Goal: Information Seeking & Learning: Check status

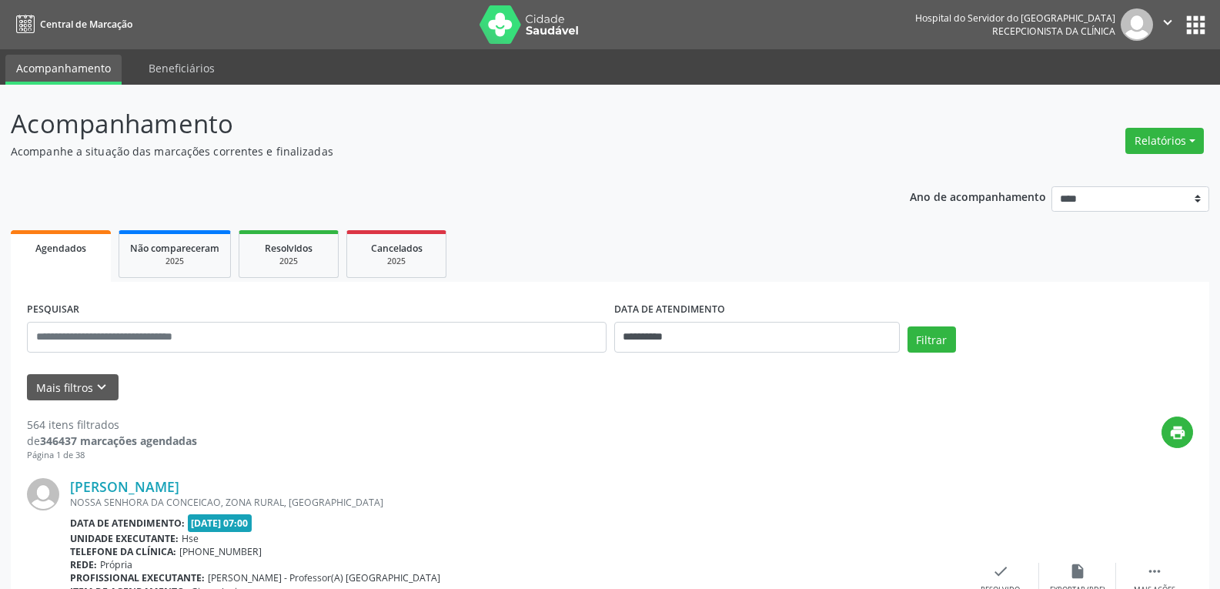
select select "*"
click at [833, 337] on input "**********" at bounding box center [756, 337] width 285 height 31
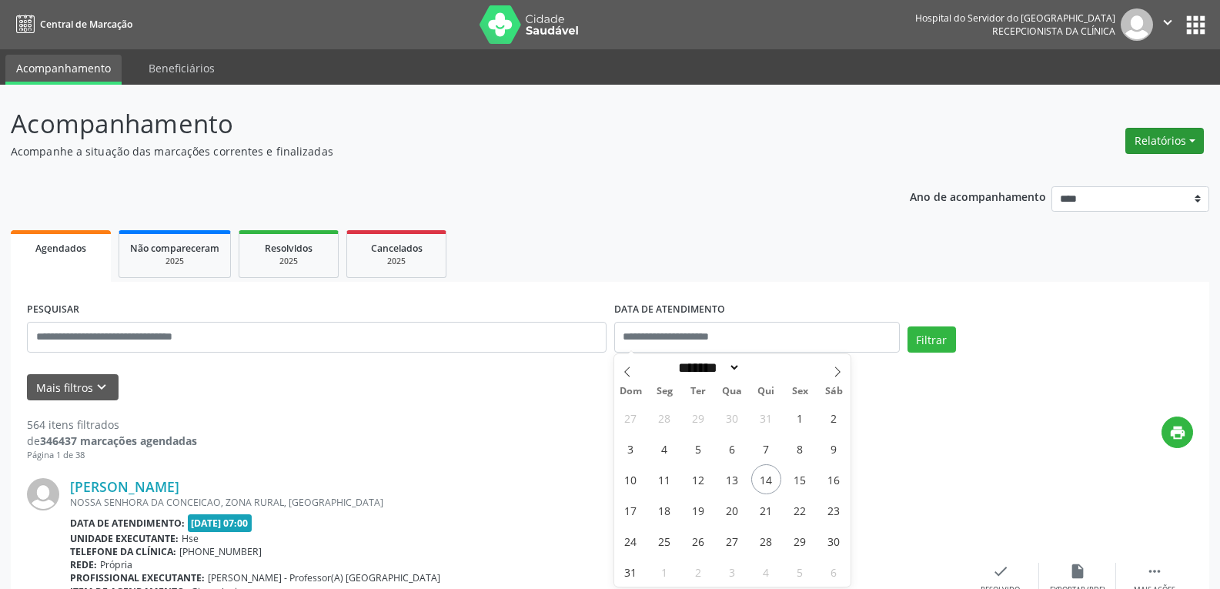
click at [1153, 135] on button "Relatórios" at bounding box center [1164, 141] width 78 height 26
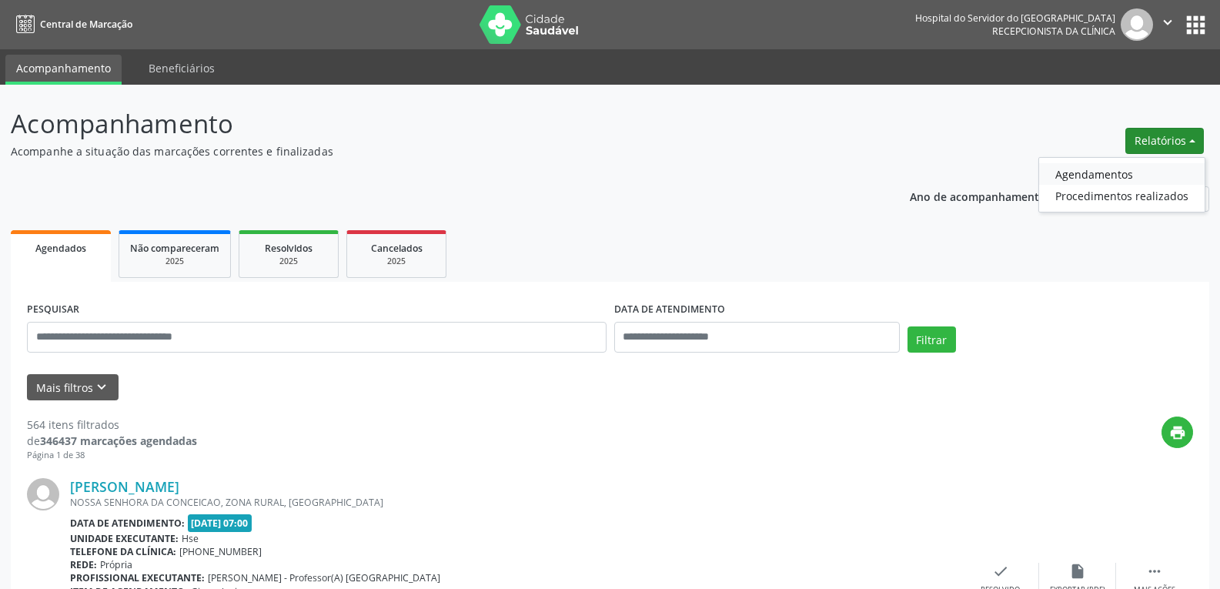
click at [1068, 172] on link "Agendamentos" at bounding box center [1121, 174] width 165 height 22
select select "*"
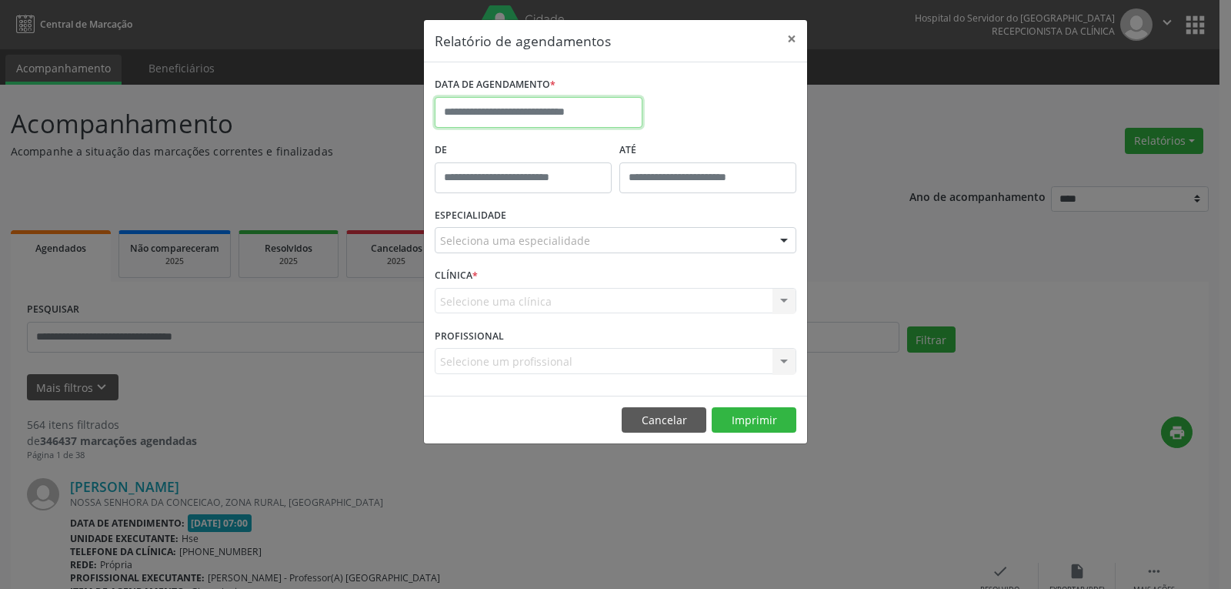
click at [549, 116] on input "text" at bounding box center [539, 112] width 208 height 31
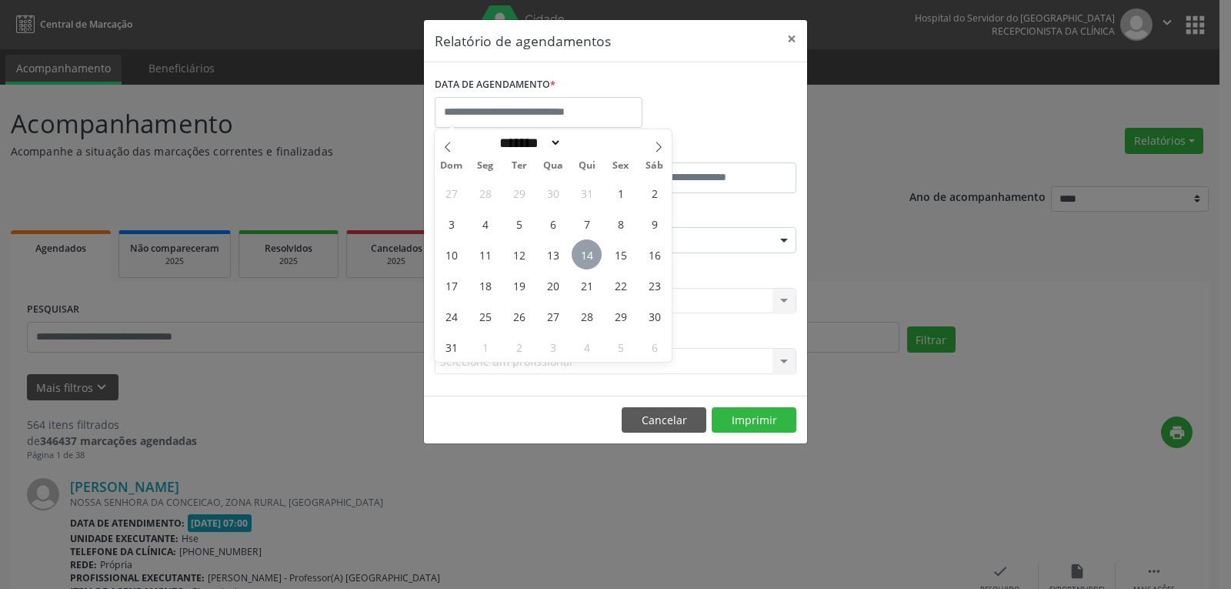
click at [579, 253] on span "14" at bounding box center [587, 254] width 30 height 30
type input "**********"
click at [579, 253] on span "14" at bounding box center [587, 254] width 30 height 30
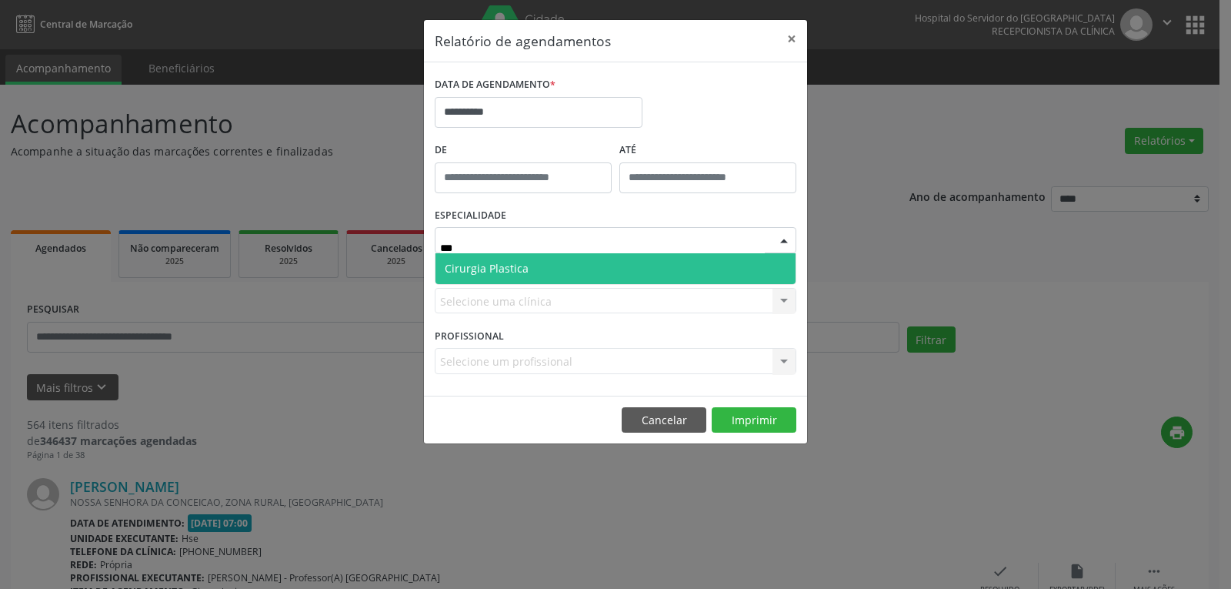
type input "****"
click at [532, 268] on span "Cirurgia Plastica" at bounding box center [616, 268] width 360 height 31
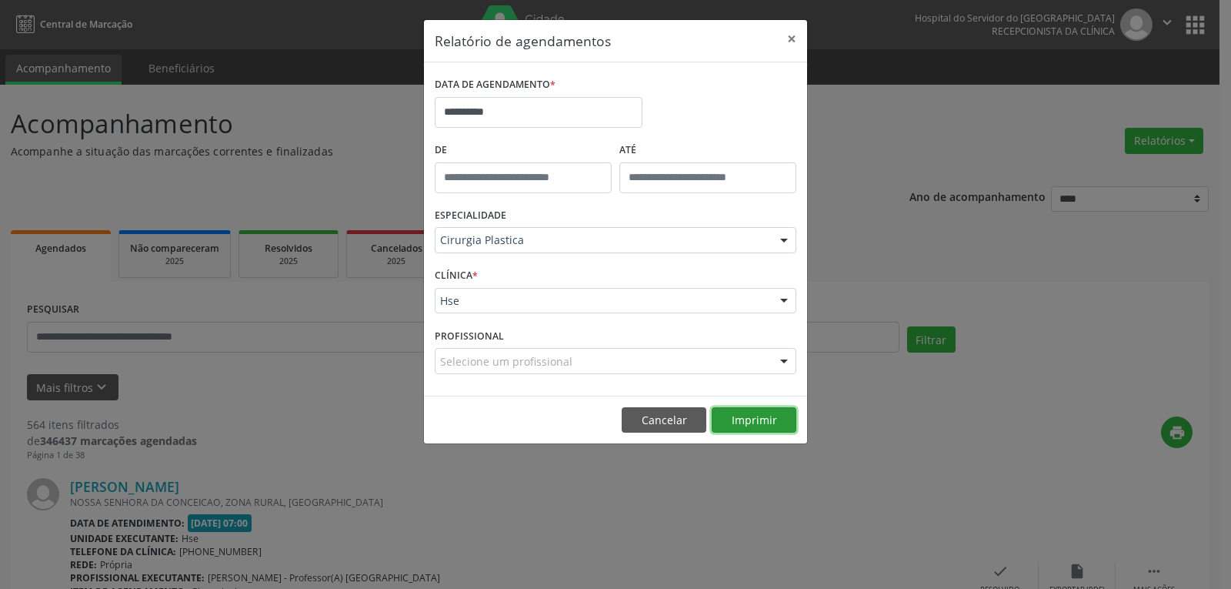
click at [733, 422] on button "Imprimir" at bounding box center [754, 420] width 85 height 26
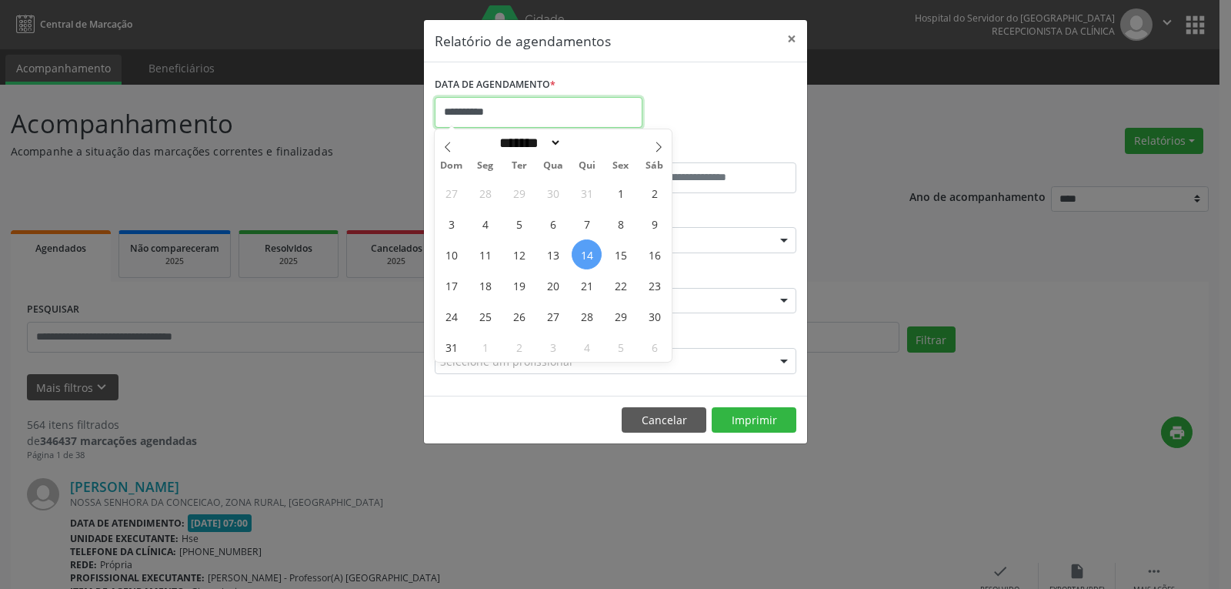
click at [489, 110] on input "**********" at bounding box center [539, 112] width 208 height 31
click at [552, 260] on span "13" at bounding box center [553, 254] width 30 height 30
type input "**********"
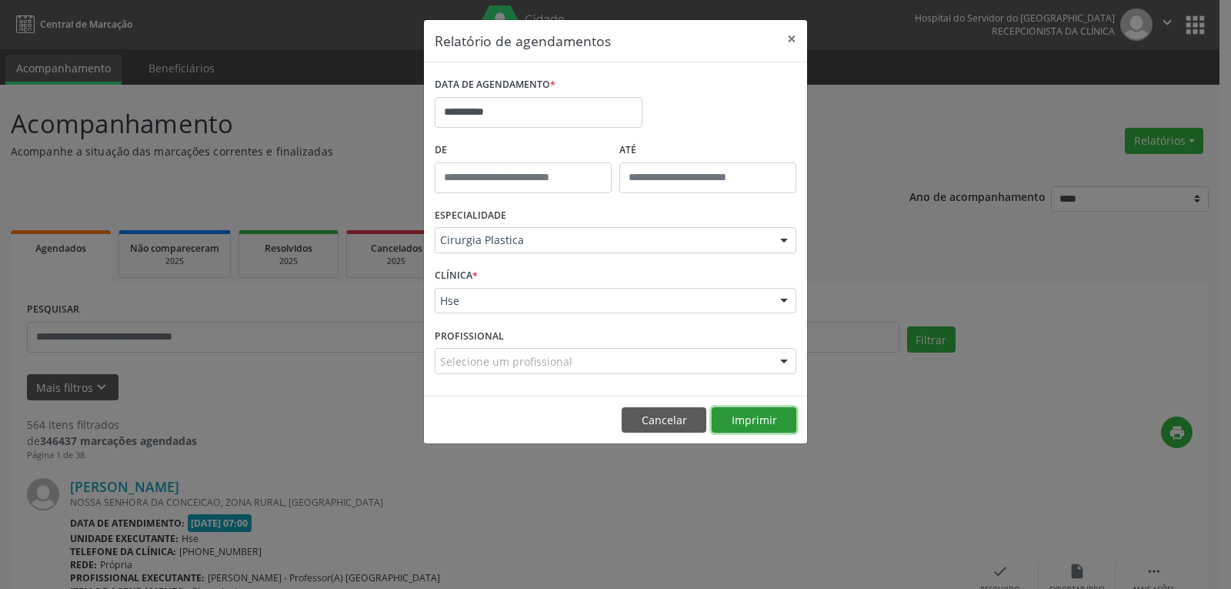
click at [775, 425] on button "Imprimir" at bounding box center [754, 420] width 85 height 26
click at [779, 33] on button "×" at bounding box center [791, 39] width 31 height 38
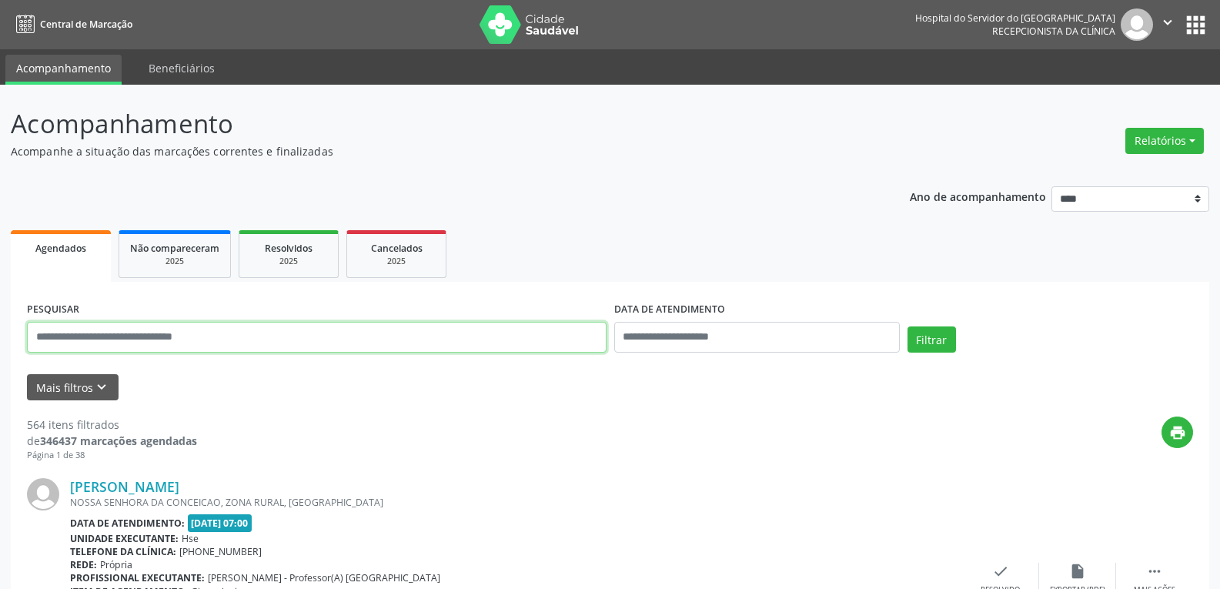
click at [334, 341] on input "text" at bounding box center [316, 337] width 579 height 31
paste input "**********"
type input "**********"
click at [907, 326] on button "Filtrar" at bounding box center [931, 339] width 48 height 26
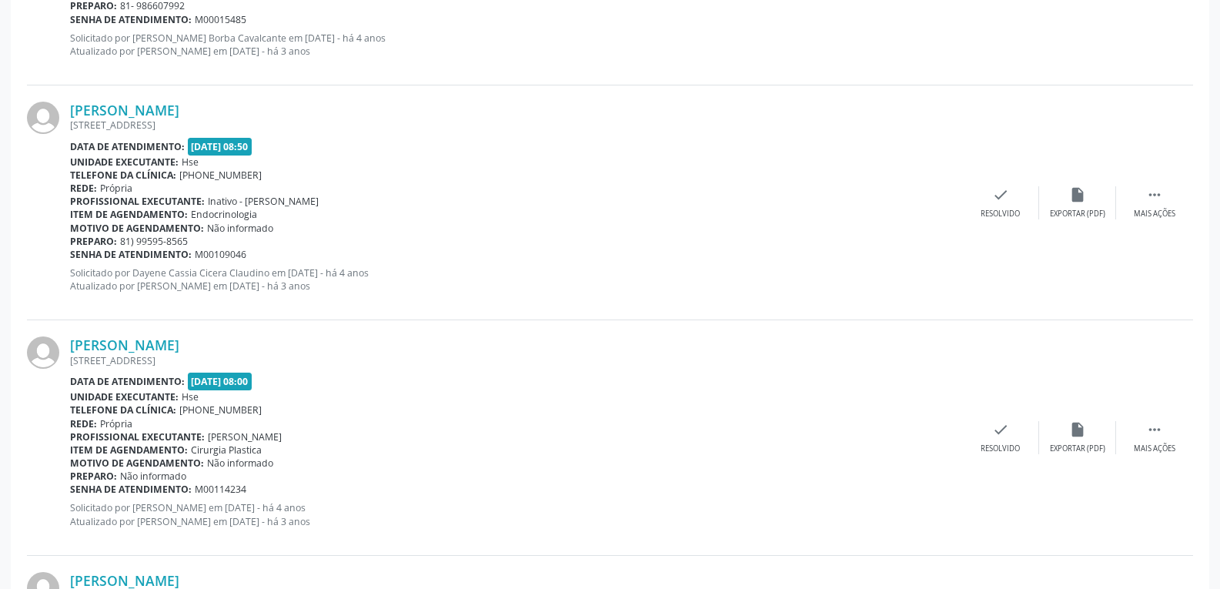
scroll to position [1308, 0]
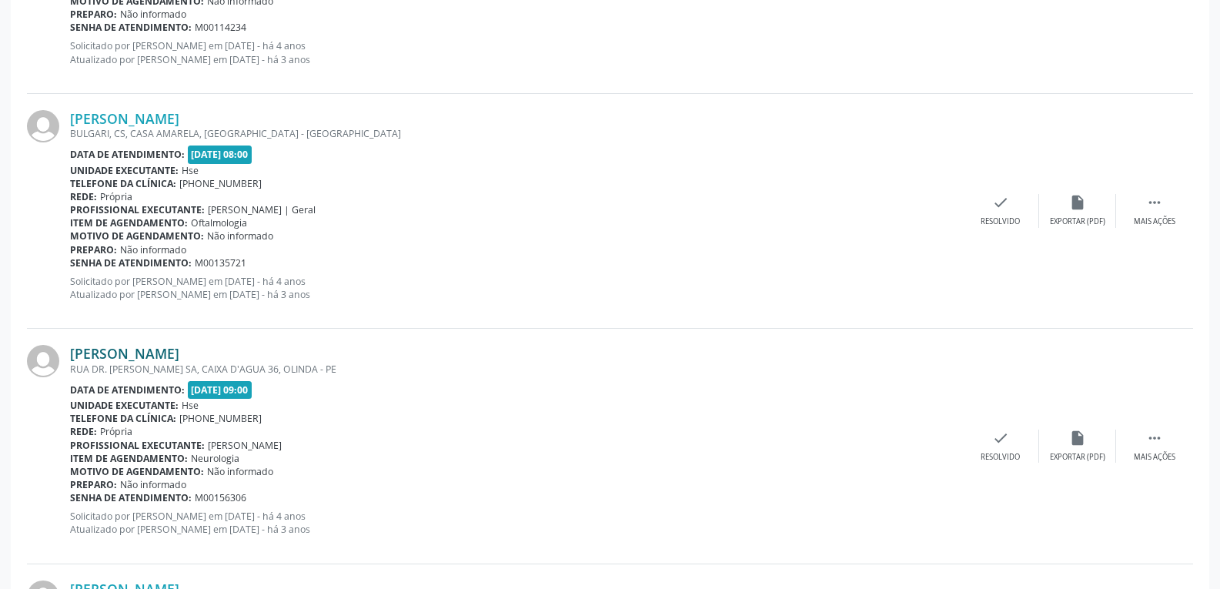
click at [169, 350] on link "Jose Ferreira da Silva" at bounding box center [124, 353] width 109 height 17
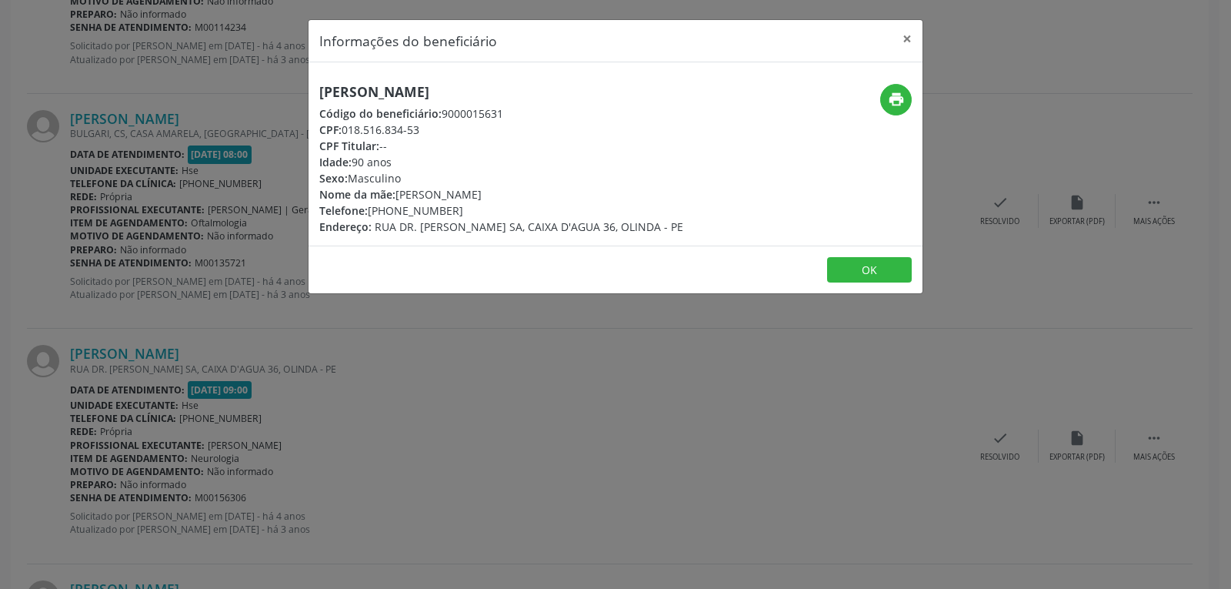
click at [567, 336] on div "Informações do beneficiário × Jose Ferreira da Silva Código do beneficiário: 90…" at bounding box center [615, 294] width 1231 height 589
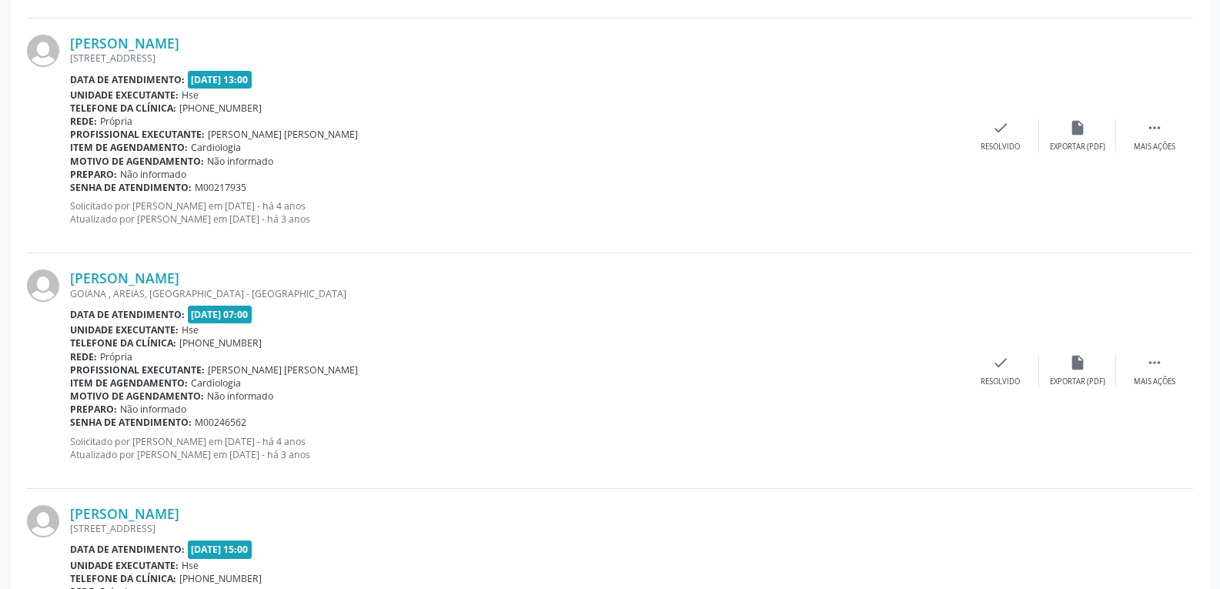
scroll to position [2232, 0]
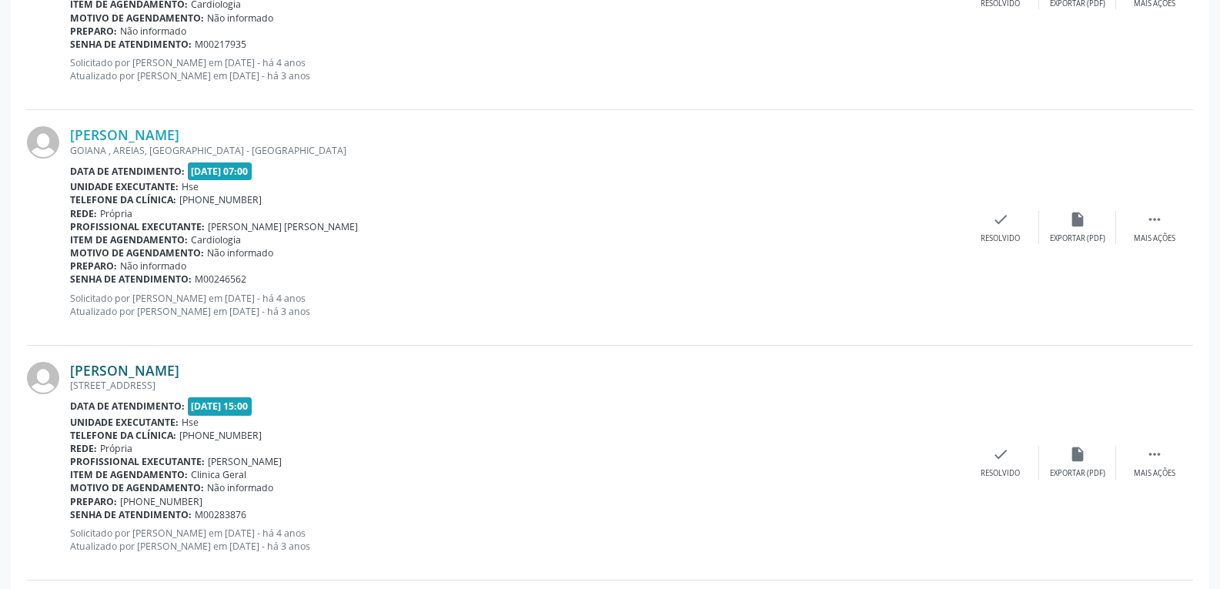
click at [178, 374] on link "Jose Ferreira da Silva" at bounding box center [124, 370] width 109 height 17
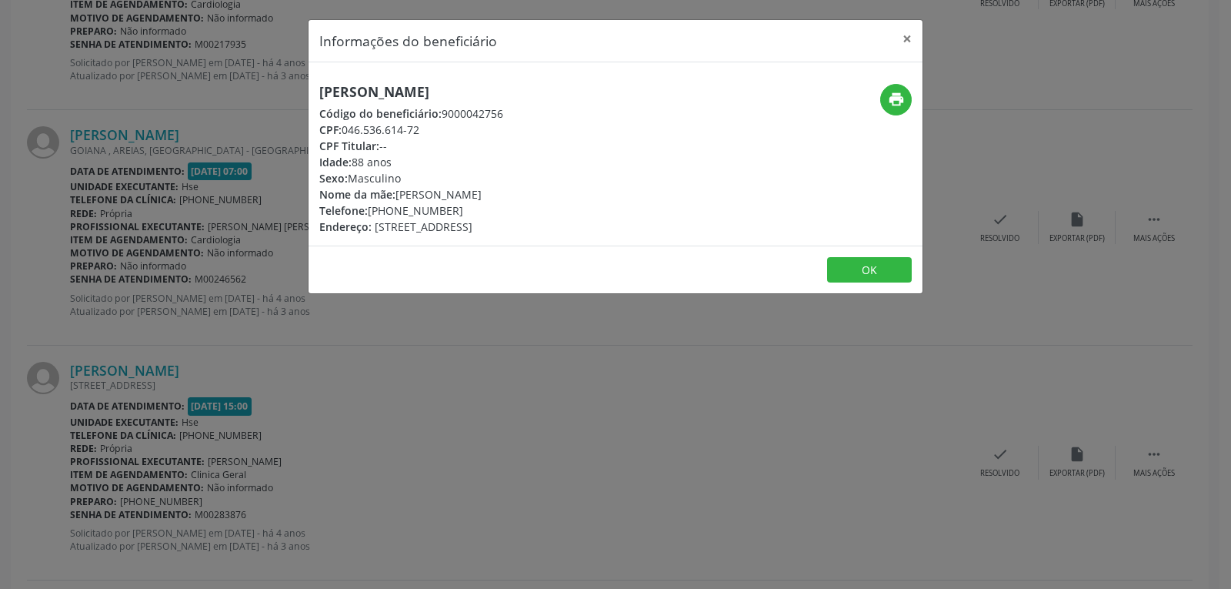
click at [396, 311] on div "Informações do beneficiário × Jose Ferreira da Silva Código do beneficiário: 90…" at bounding box center [615, 294] width 1231 height 589
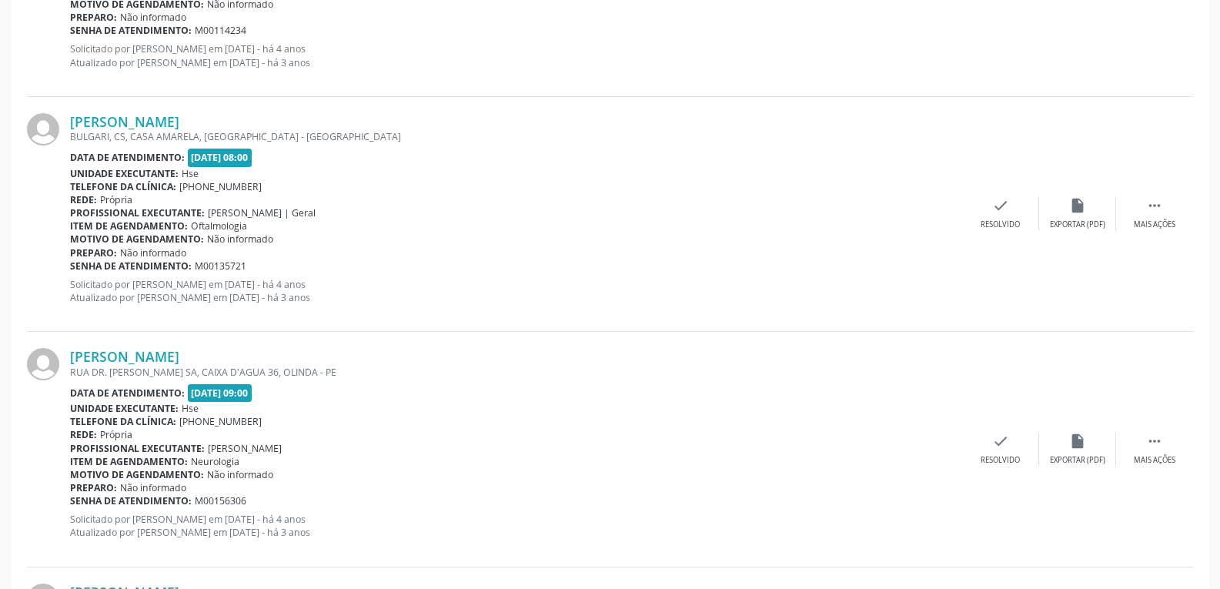
scroll to position [1462, 0]
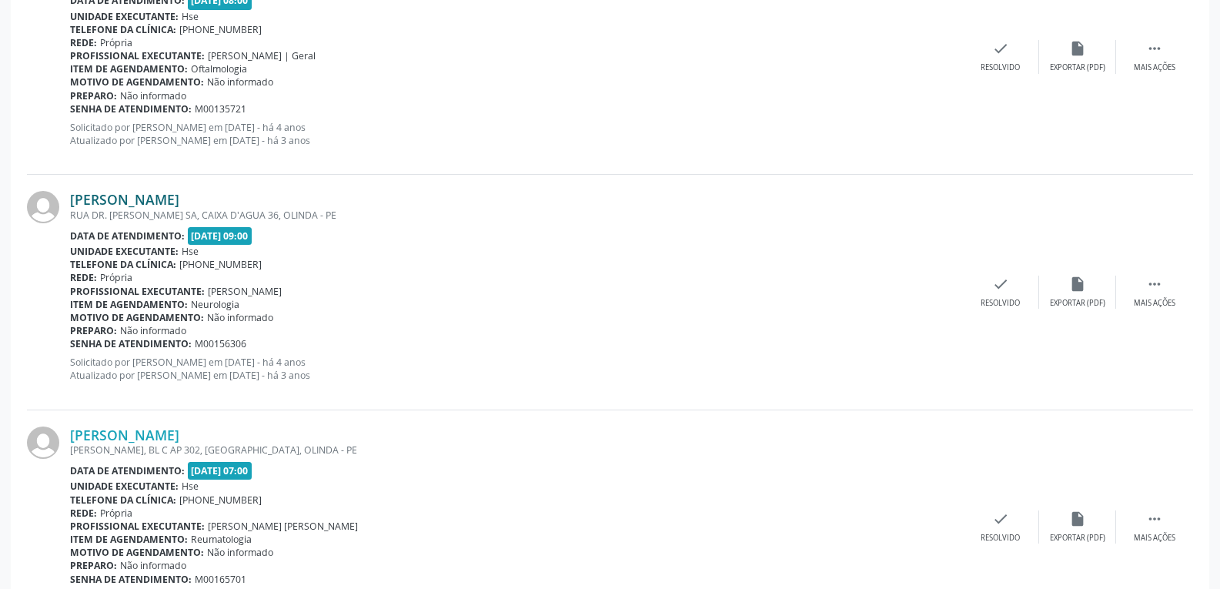
click at [155, 199] on link "Jose Ferreira da Silva" at bounding box center [124, 199] width 109 height 17
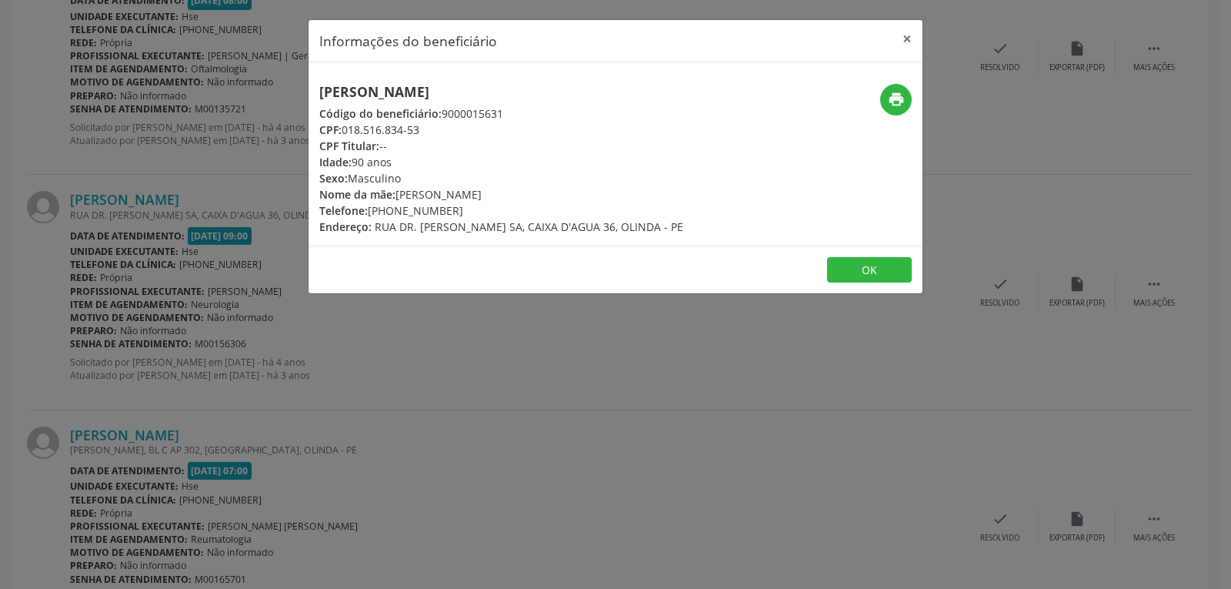
click at [522, 330] on div "Informações do beneficiário × Jose Ferreira da Silva Código do beneficiário: 90…" at bounding box center [615, 294] width 1231 height 589
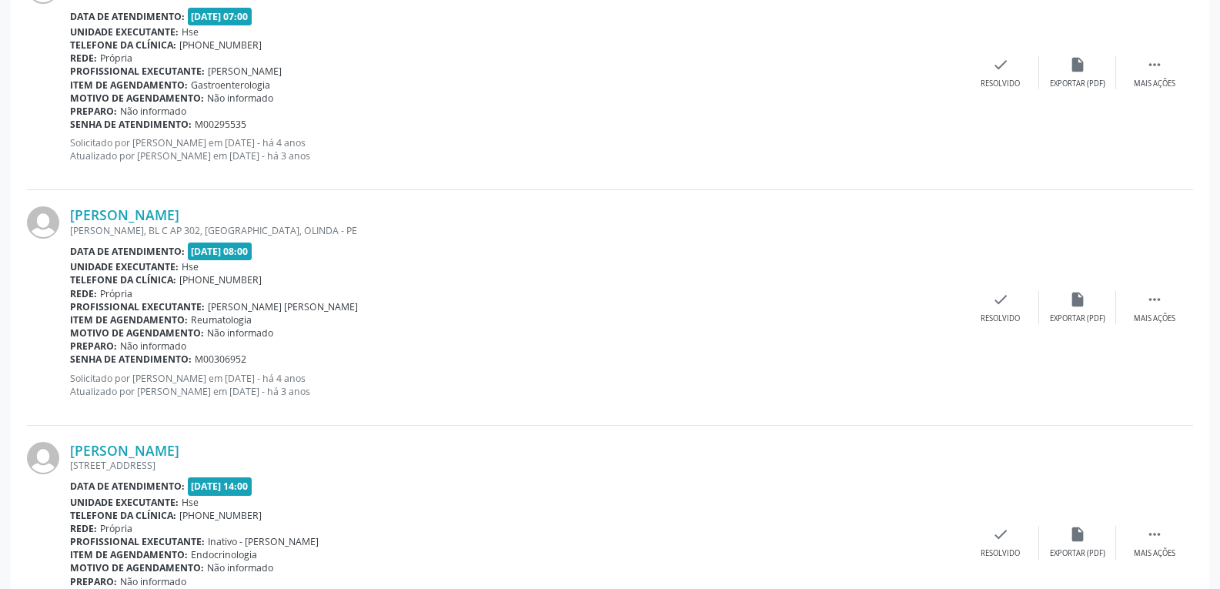
scroll to position [3463, 0]
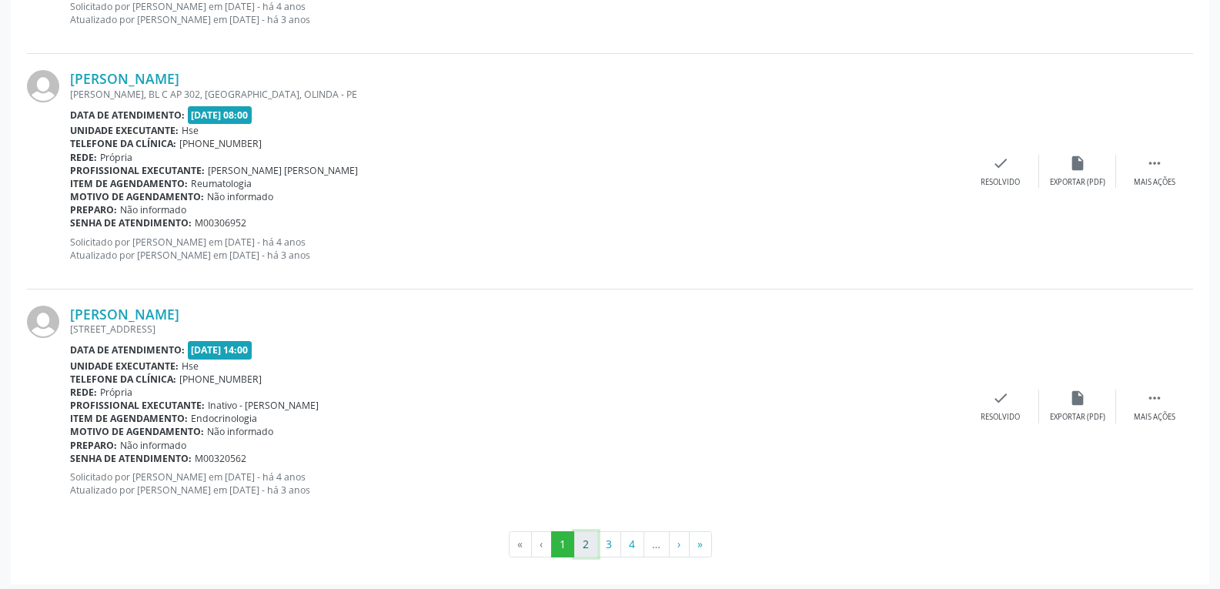
click at [586, 549] on button "2" at bounding box center [586, 544] width 24 height 26
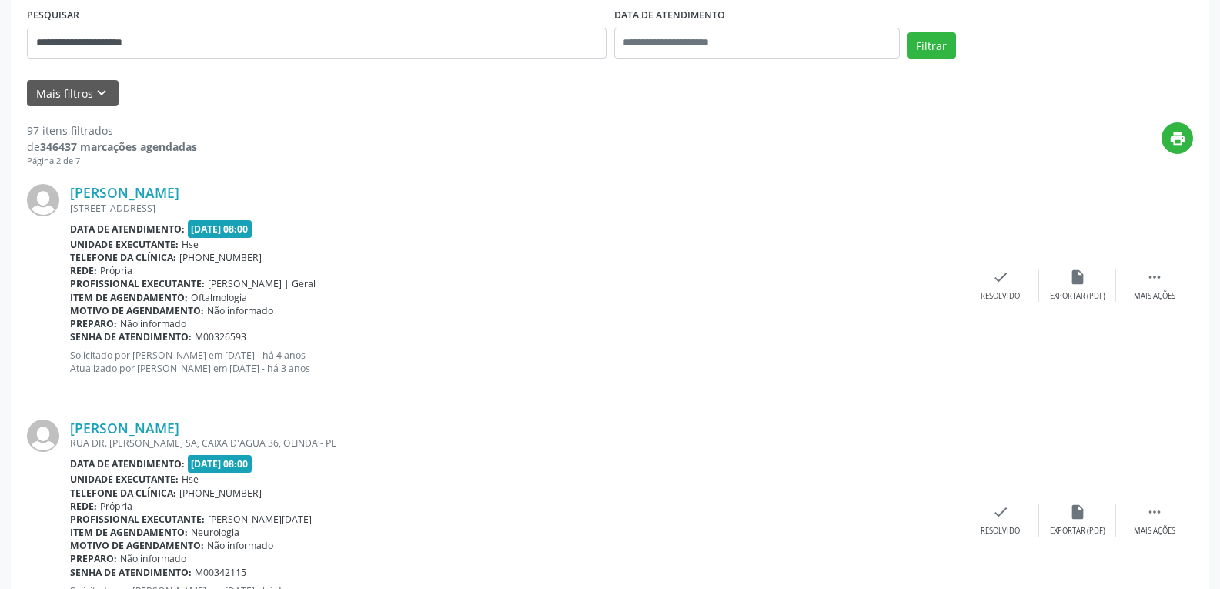
scroll to position [385, 0]
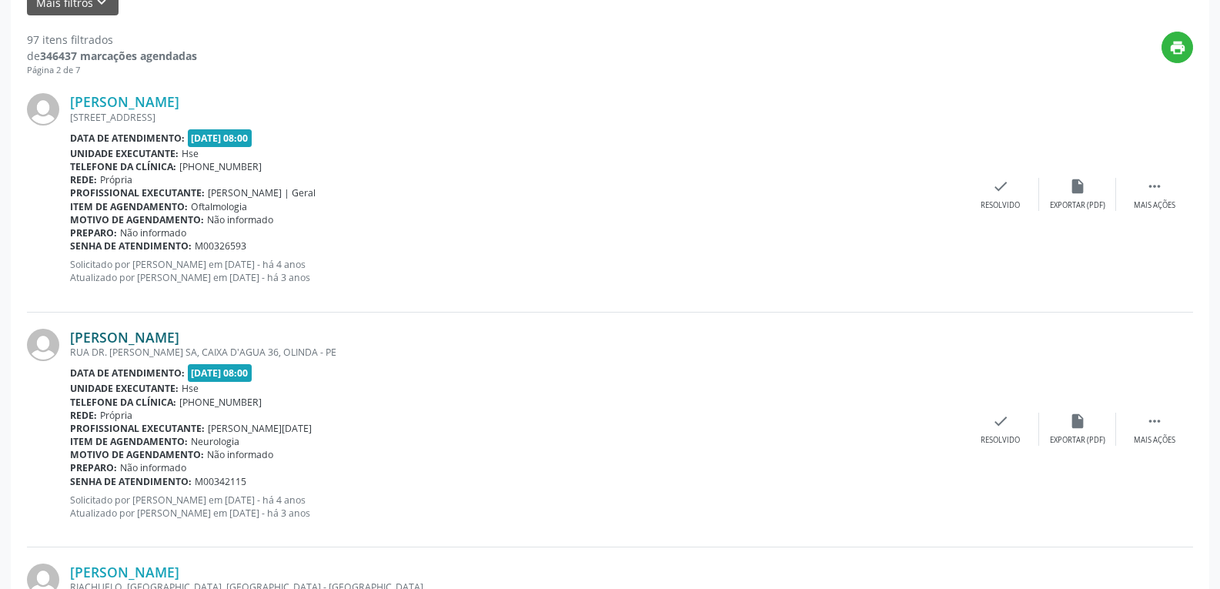
click at [159, 338] on link "Jose Ferreira da Silva" at bounding box center [124, 337] width 109 height 17
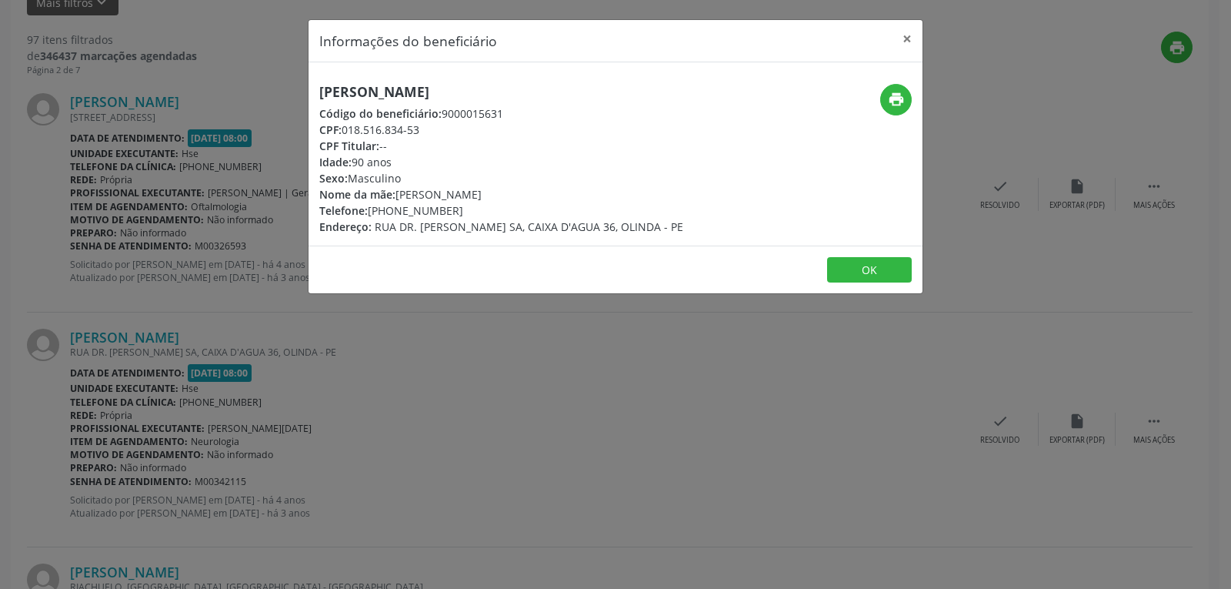
click at [412, 319] on div "Informações do beneficiário × Jose Ferreira da Silva Código do beneficiário: 90…" at bounding box center [615, 294] width 1231 height 589
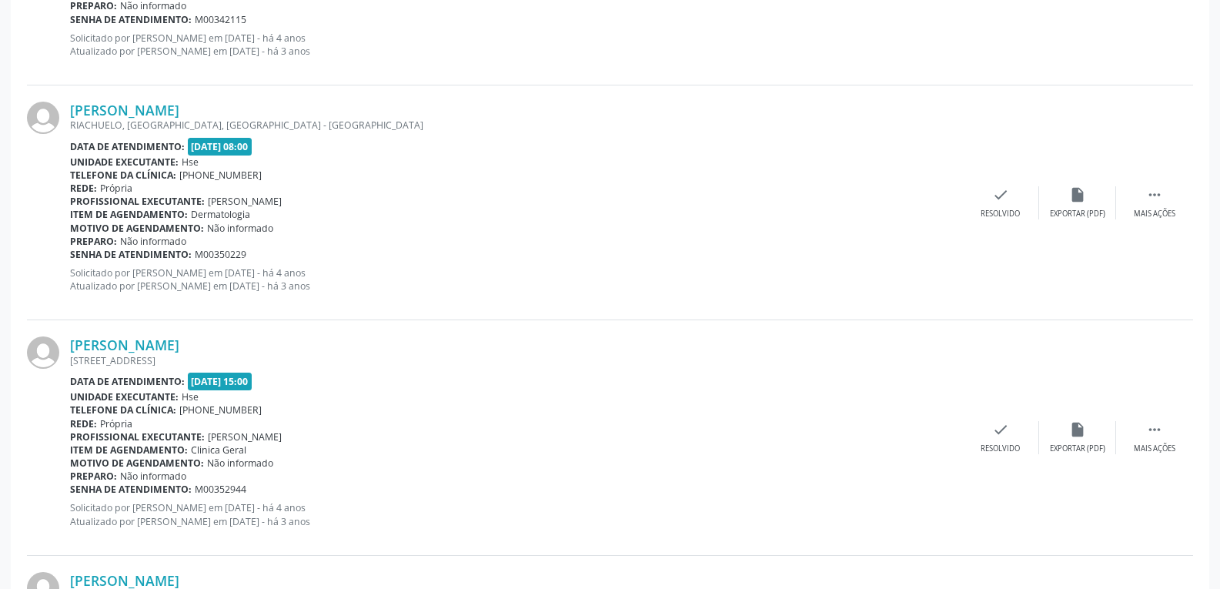
scroll to position [923, 0]
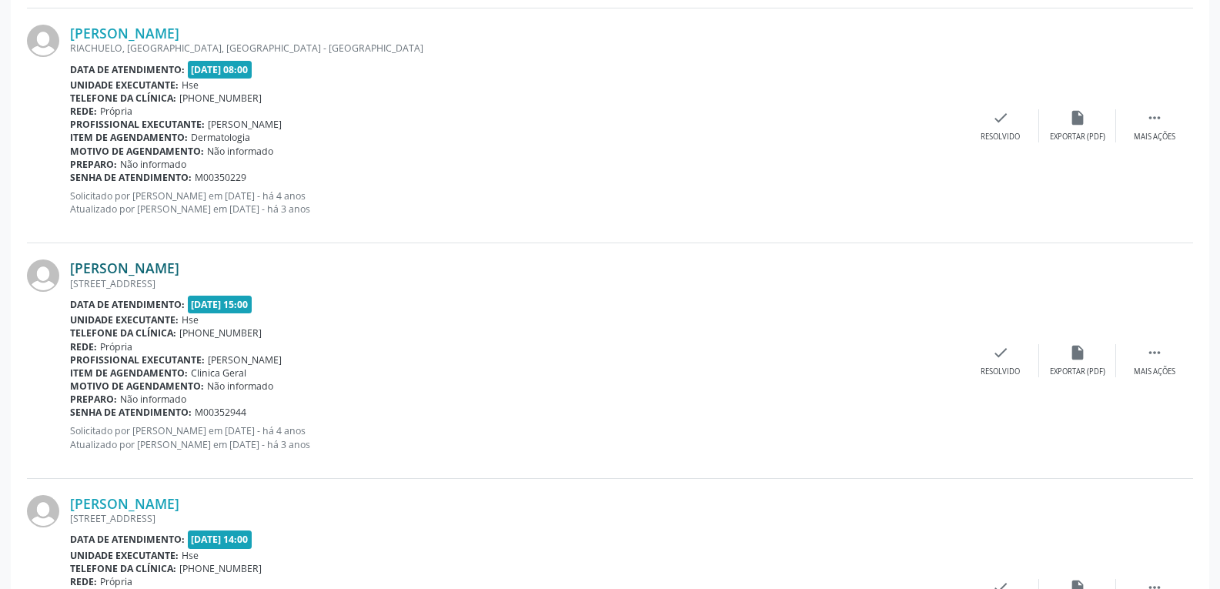
click at [170, 268] on link "Jose Ferreira da Silva" at bounding box center [124, 267] width 109 height 17
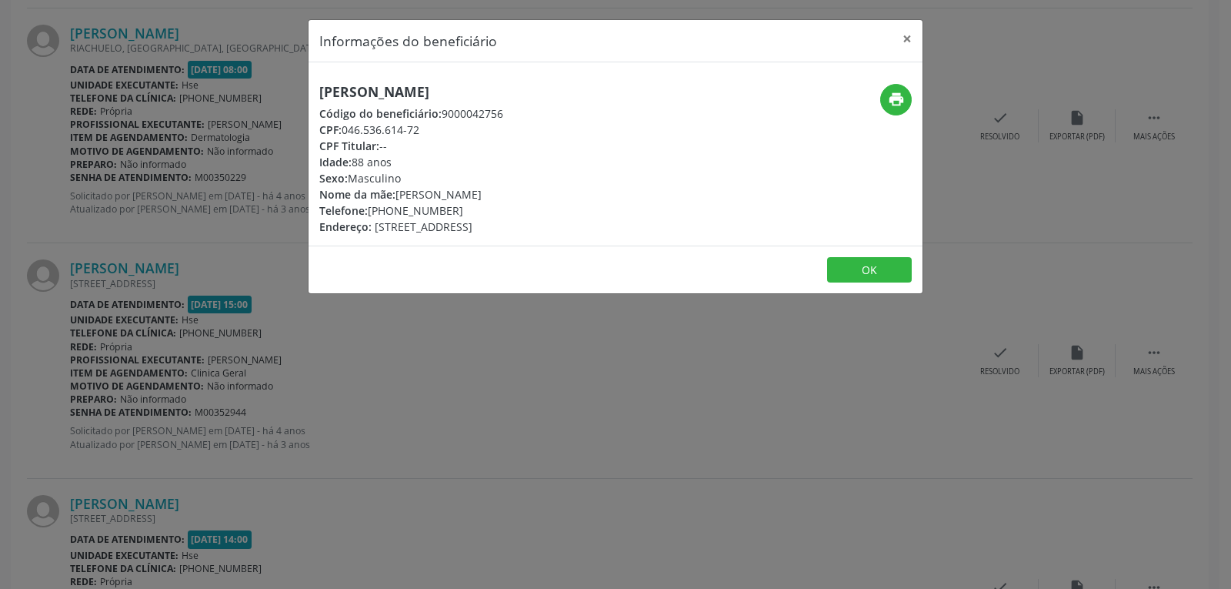
click at [419, 335] on div "Informações do beneficiário × Jose Ferreira da Silva Código do beneficiário: 90…" at bounding box center [615, 294] width 1231 height 589
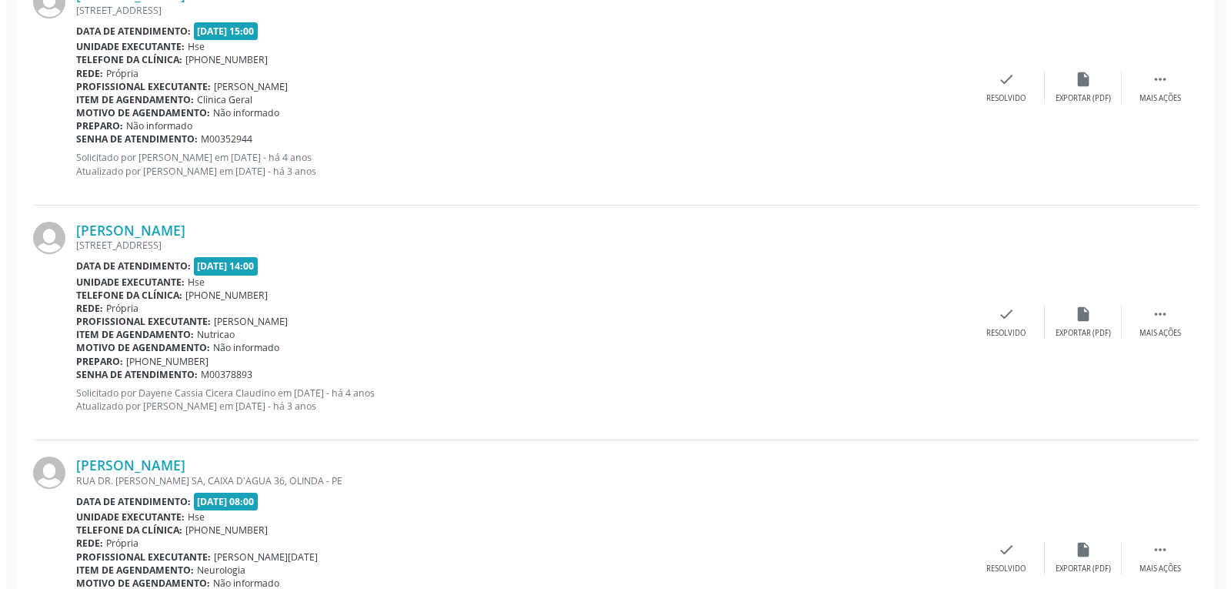
scroll to position [1231, 0]
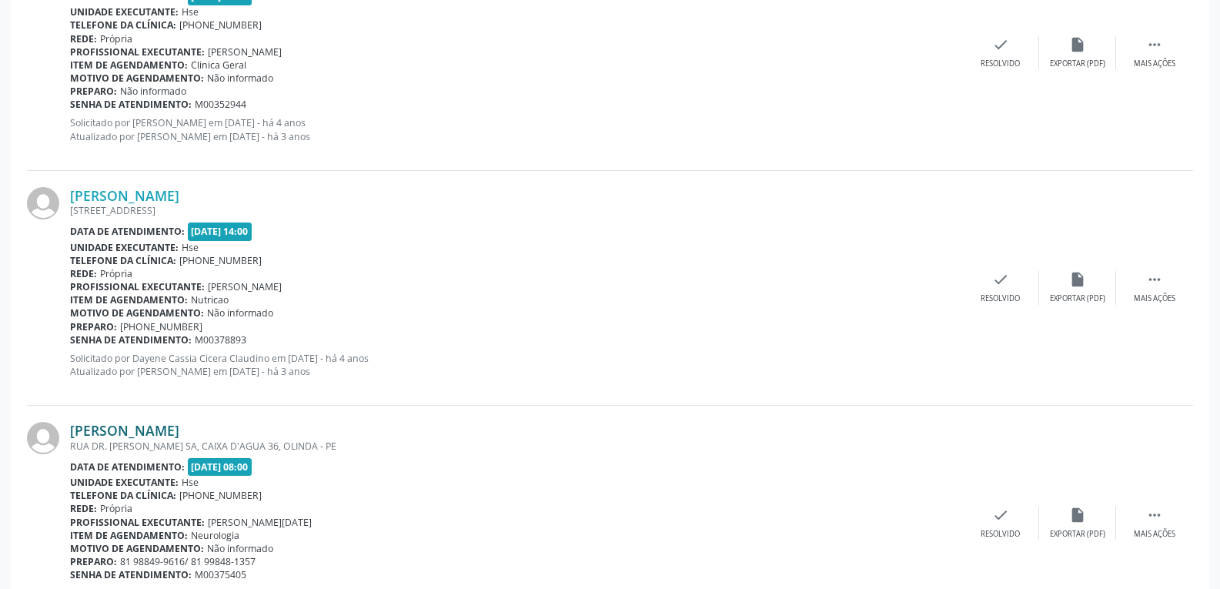
click at [179, 431] on link "Jose Ferreira da Silva" at bounding box center [124, 430] width 109 height 17
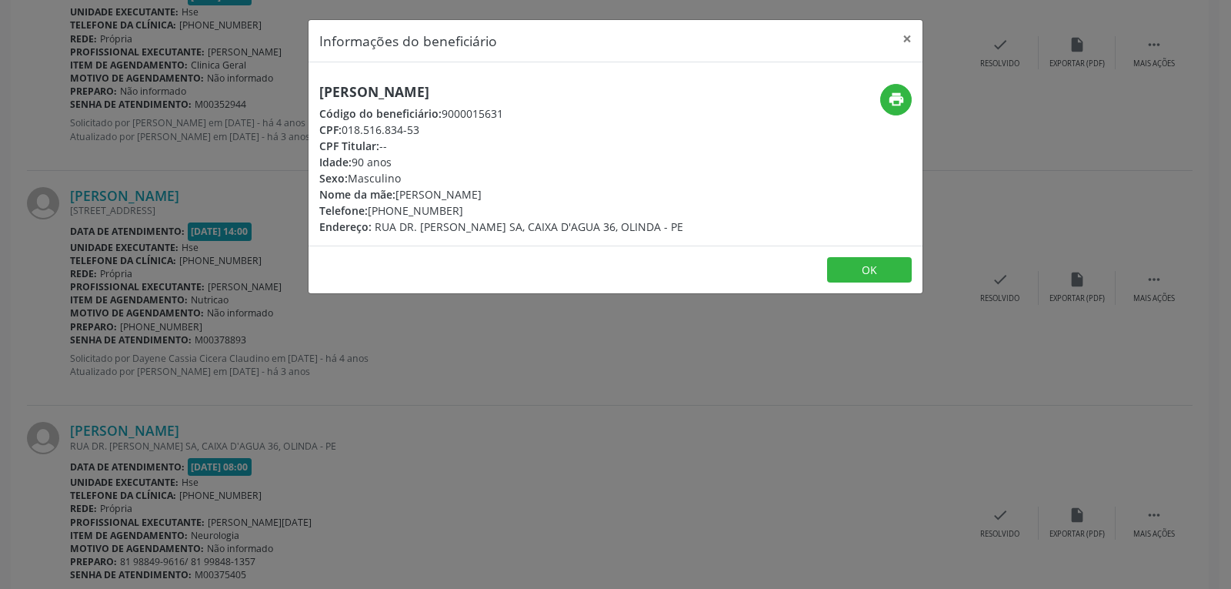
click at [459, 306] on div "Informações do beneficiário × Jose Ferreira da Silva Código do beneficiário: 90…" at bounding box center [615, 294] width 1231 height 589
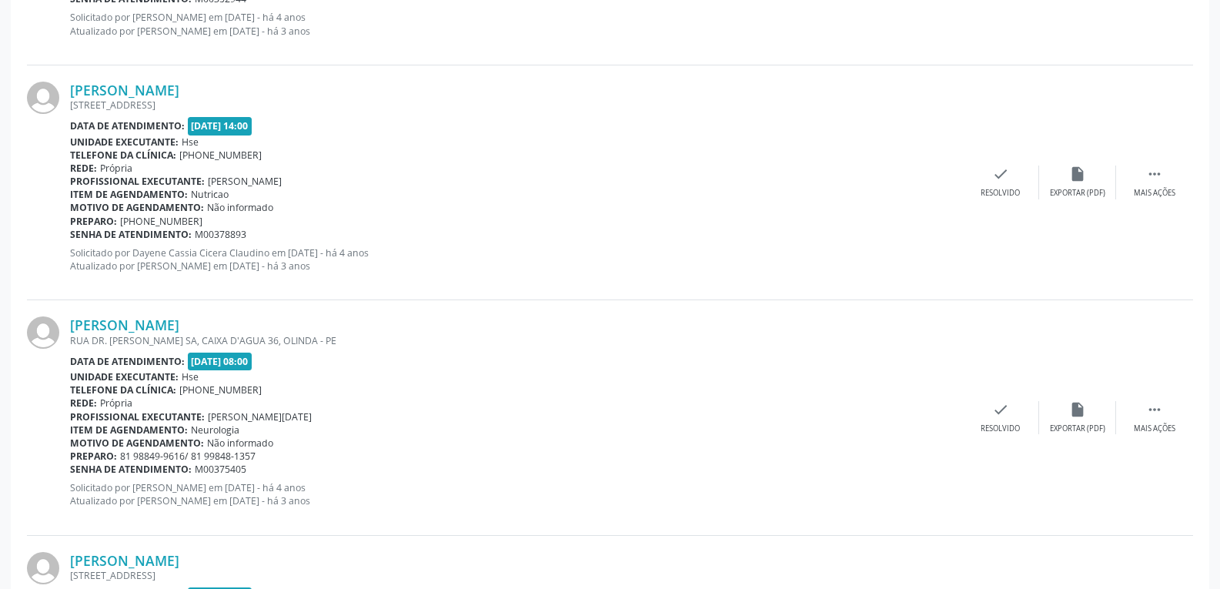
scroll to position [1462, 0]
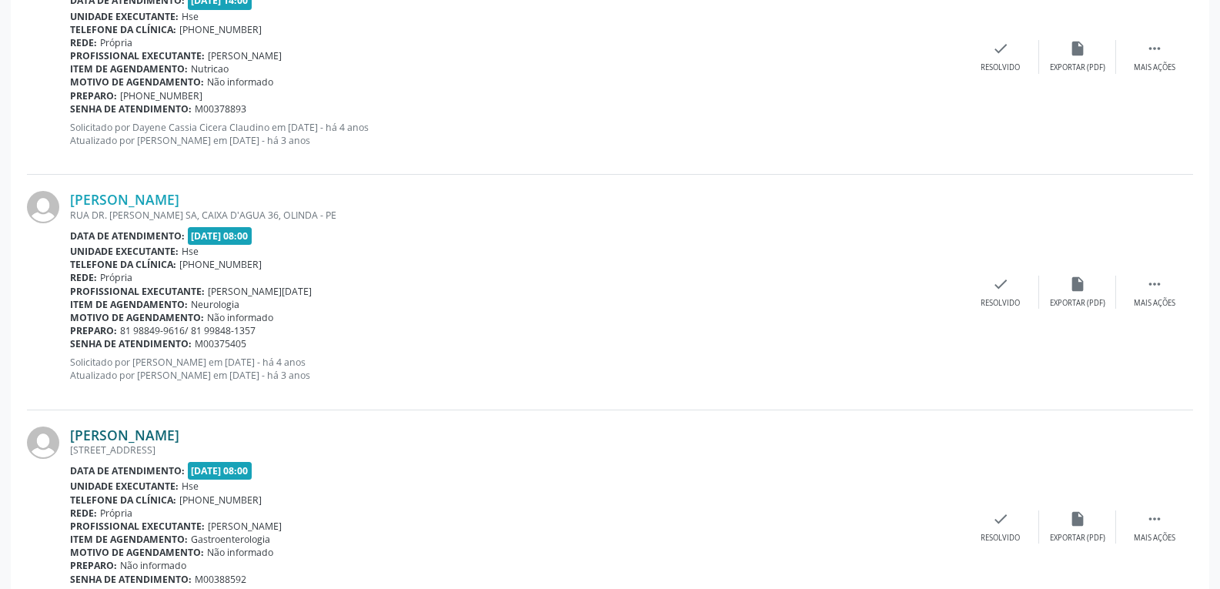
click at [184, 442] on div "Jose Ferreira da Silva R CUSTODIO DE CAVALHE 35, CURADO 2, RECIFE - PE Data de …" at bounding box center [516, 527] width 892 height 202
click at [179, 439] on link "Jose Ferreira da Silva" at bounding box center [124, 434] width 109 height 17
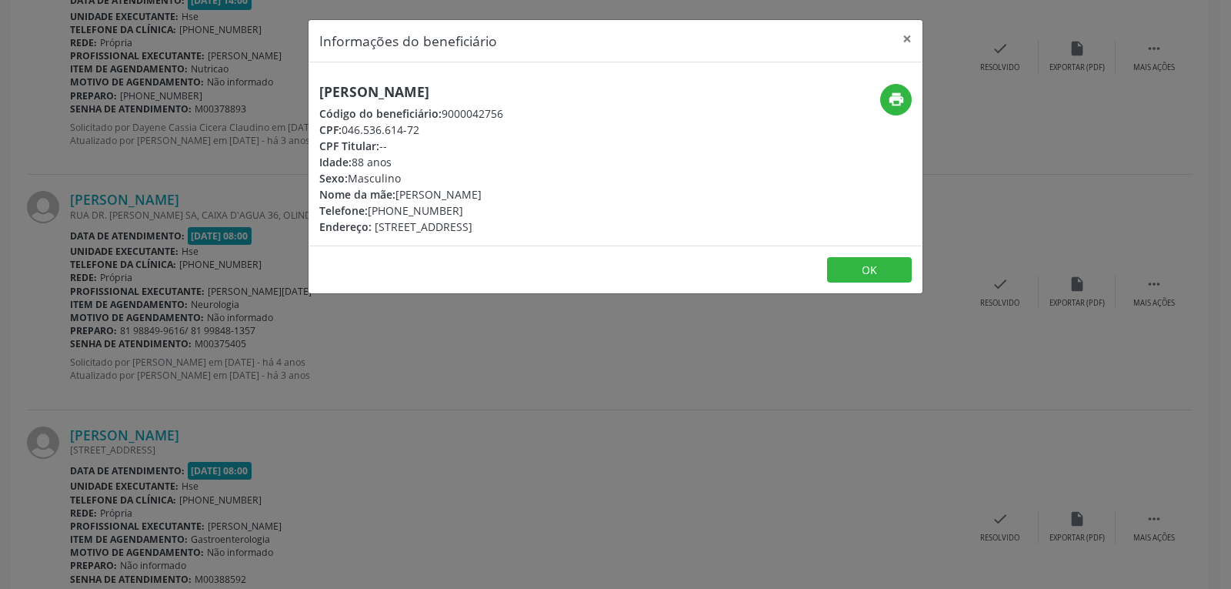
click at [587, 469] on div "Informações do beneficiário × Jose Ferreira da Silva Código do beneficiário: 90…" at bounding box center [615, 294] width 1231 height 589
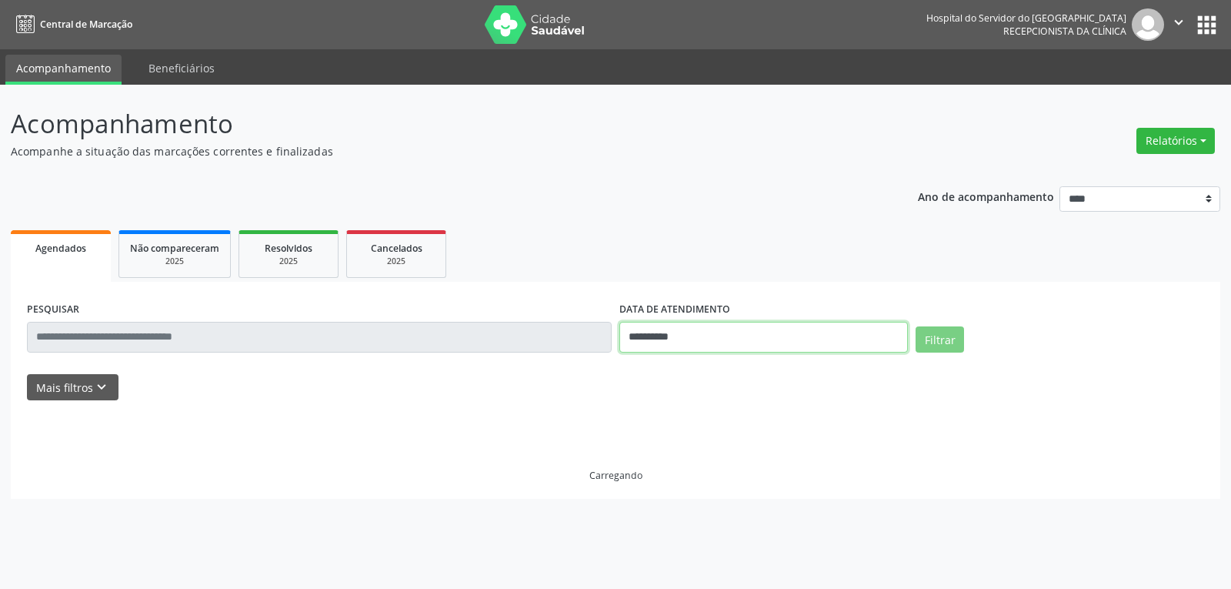
click at [727, 344] on input "**********" at bounding box center [763, 337] width 289 height 31
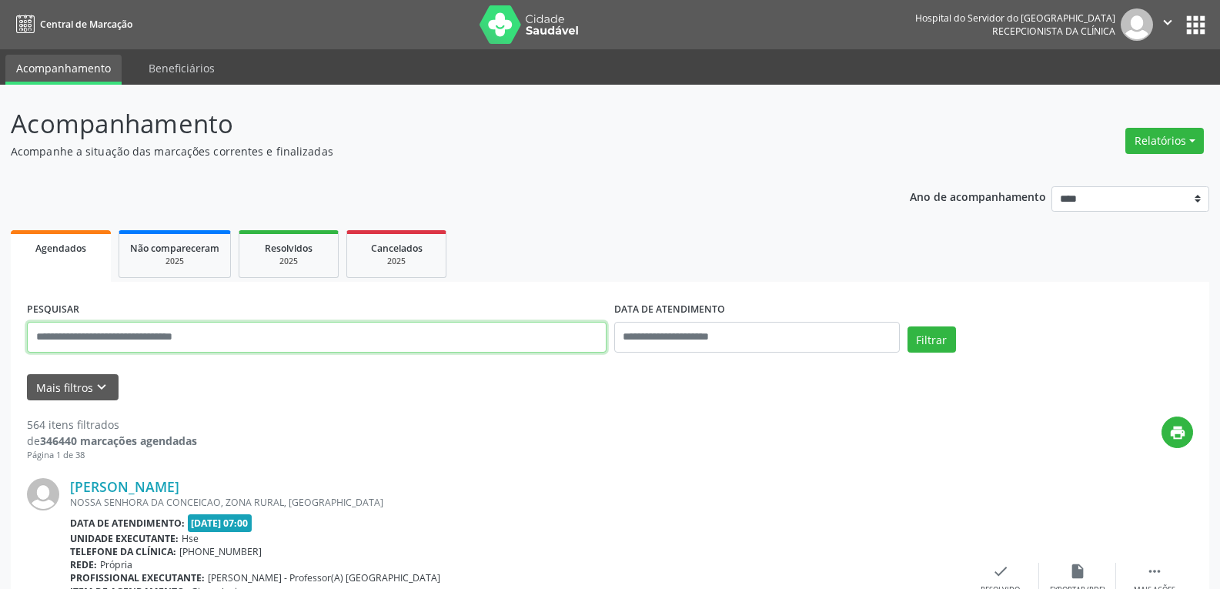
click at [284, 349] on input "text" at bounding box center [316, 337] width 579 height 31
paste input "******"
type input "******"
click at [907, 326] on button "Filtrar" at bounding box center [931, 339] width 48 height 26
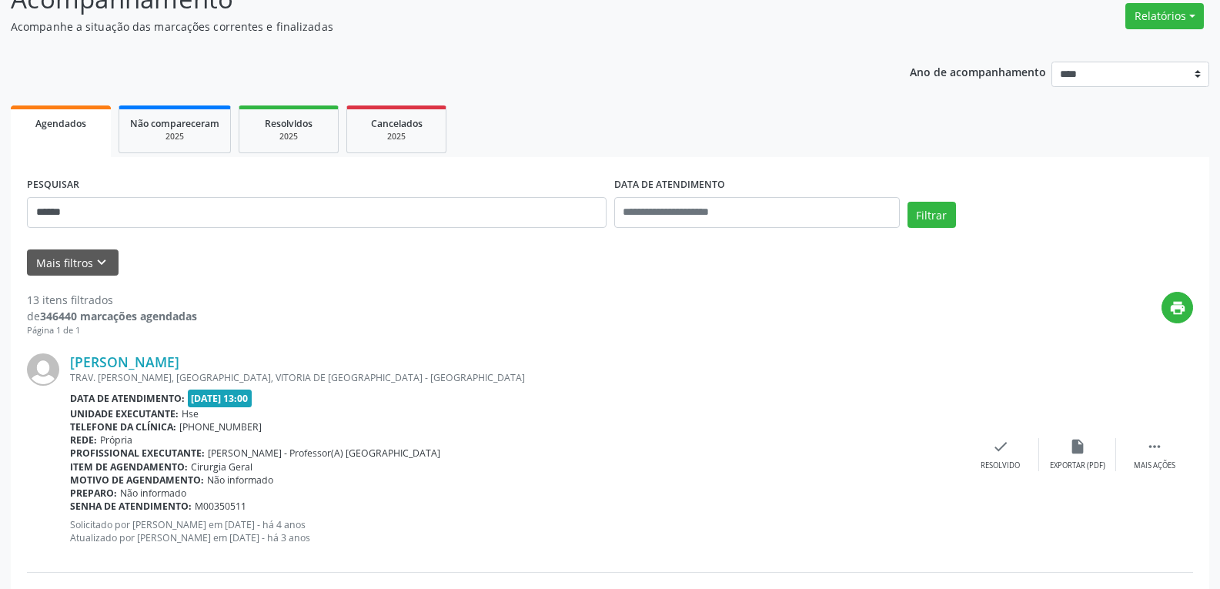
scroll to position [154, 0]
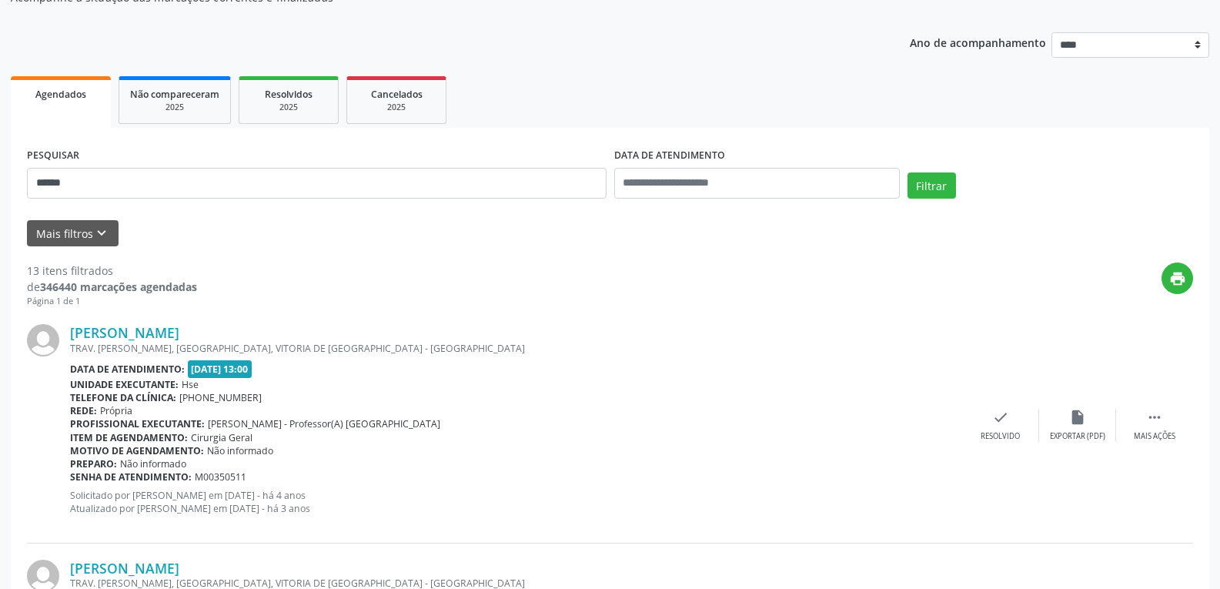
click at [154, 322] on div "[PERSON_NAME] TRAV. [PERSON_NAME], [GEOGRAPHIC_DATA], VITORIA DE [GEOGRAPHIC_DA…" at bounding box center [610, 425] width 1166 height 235
click at [165, 336] on link "[PERSON_NAME]" at bounding box center [124, 332] width 109 height 17
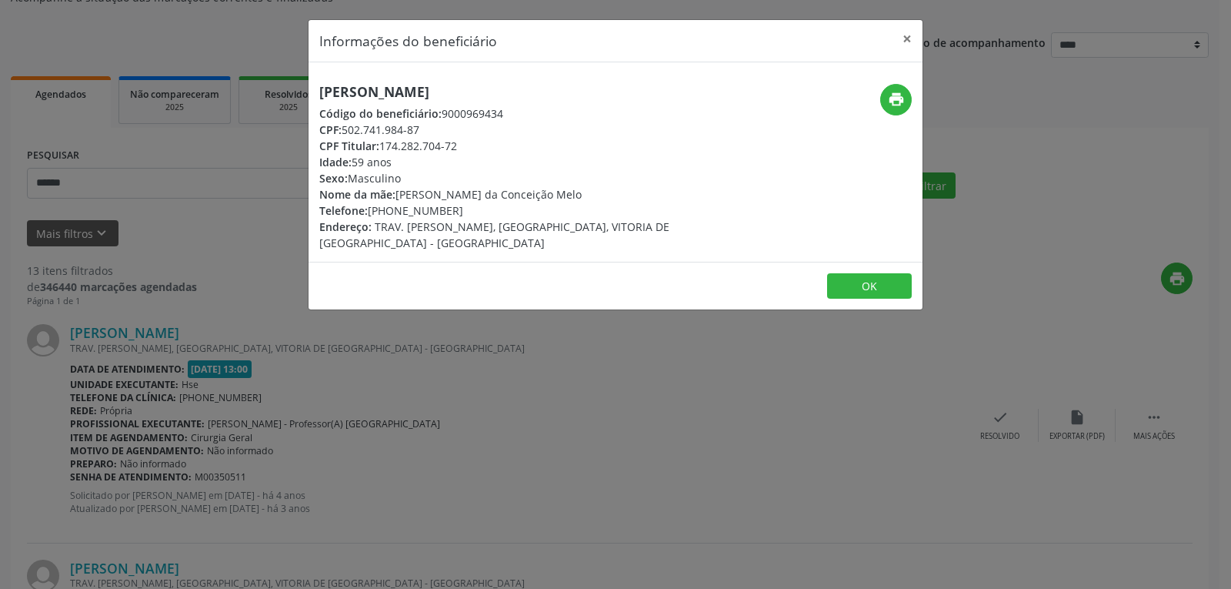
click at [566, 356] on div "Informações do beneficiário × [PERSON_NAME] Código do beneficiário: 9000969434 …" at bounding box center [615, 294] width 1231 height 589
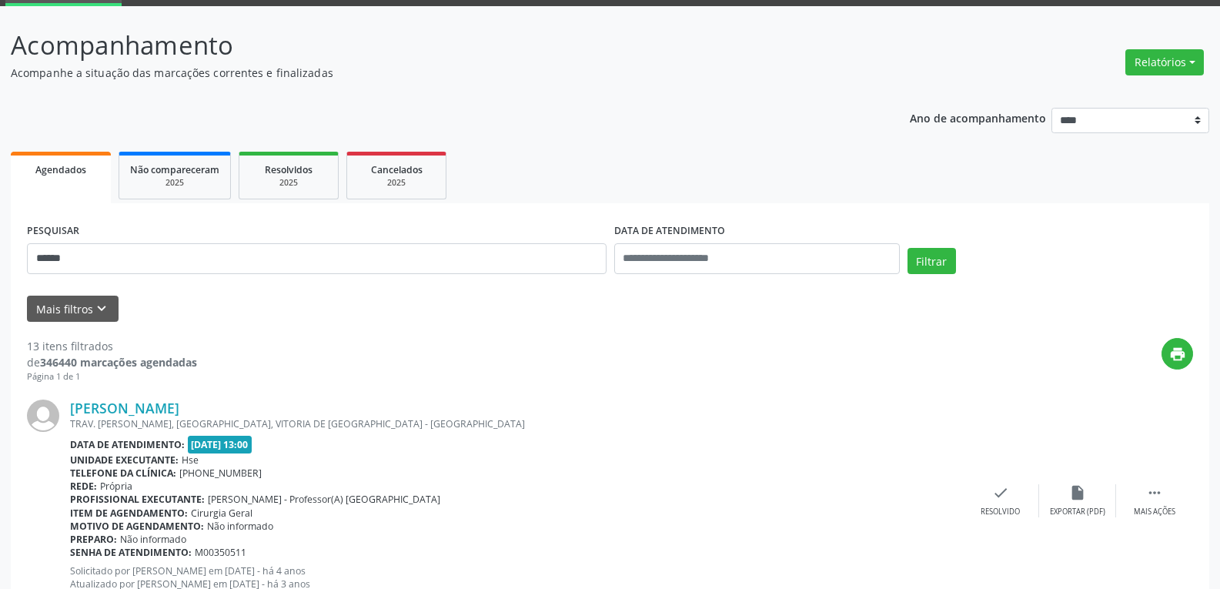
scroll to position [0, 0]
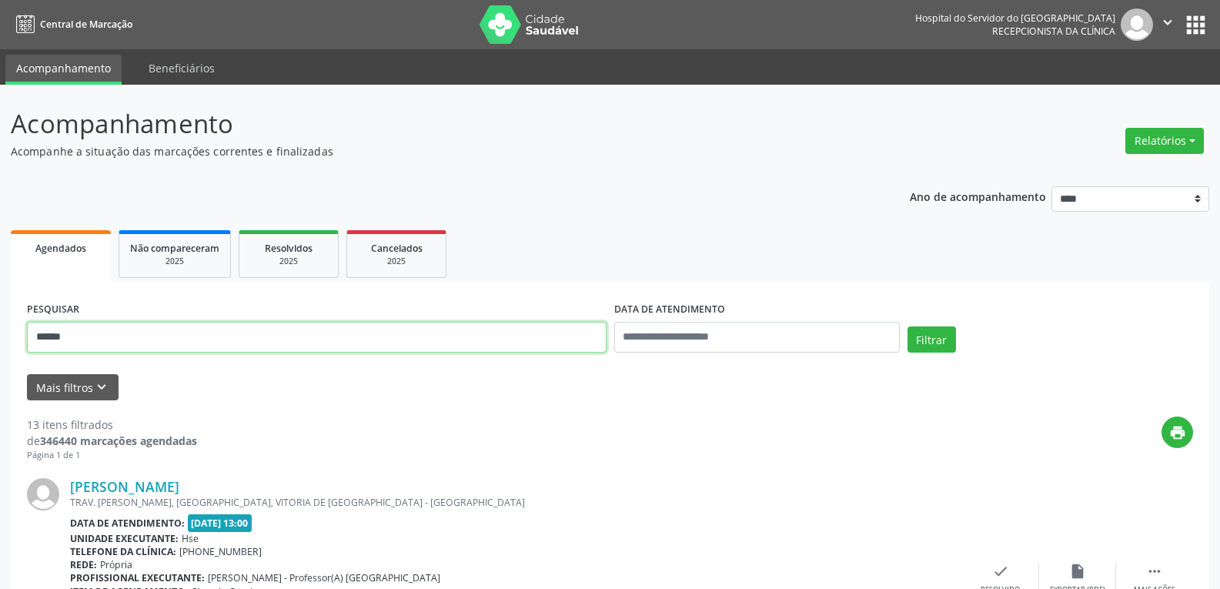
drag, startPoint x: 164, startPoint y: 331, endPoint x: 0, endPoint y: 323, distance: 164.1
click at [907, 326] on button "Filtrar" at bounding box center [931, 339] width 48 height 26
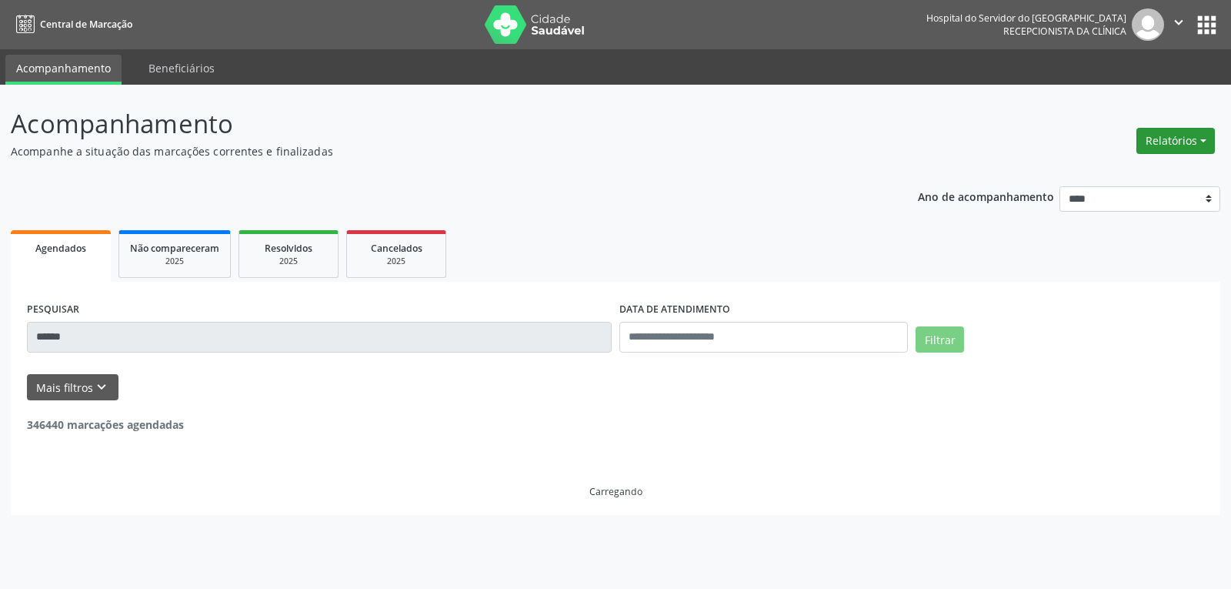
click at [1146, 148] on button "Relatórios" at bounding box center [1176, 141] width 78 height 26
click at [1110, 180] on link "Agendamentos" at bounding box center [1132, 174] width 165 height 22
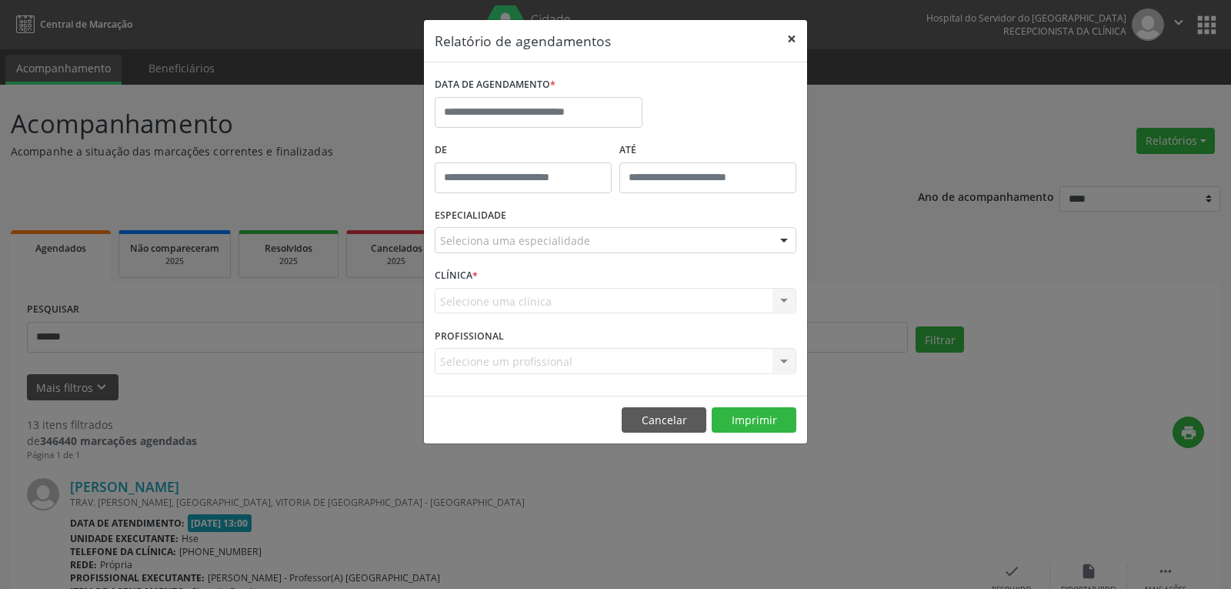
click at [790, 38] on button "×" at bounding box center [791, 39] width 31 height 38
